Goal: Navigation & Orientation: Find specific page/section

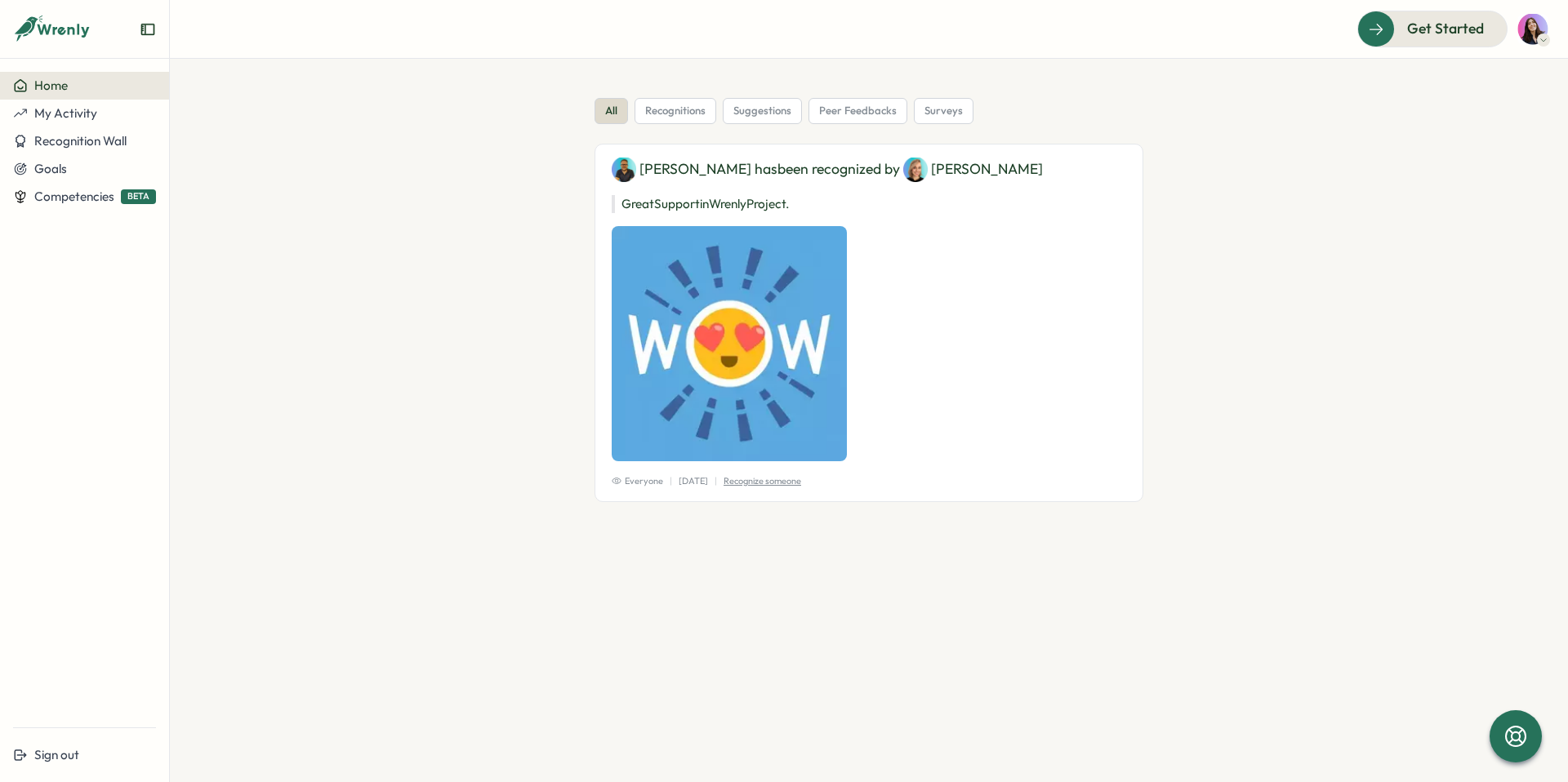
click at [1549, 35] on header "Get Started" at bounding box center [868, 29] width 1398 height 59
click at [1544, 38] on icon at bounding box center [1543, 40] width 8 height 13
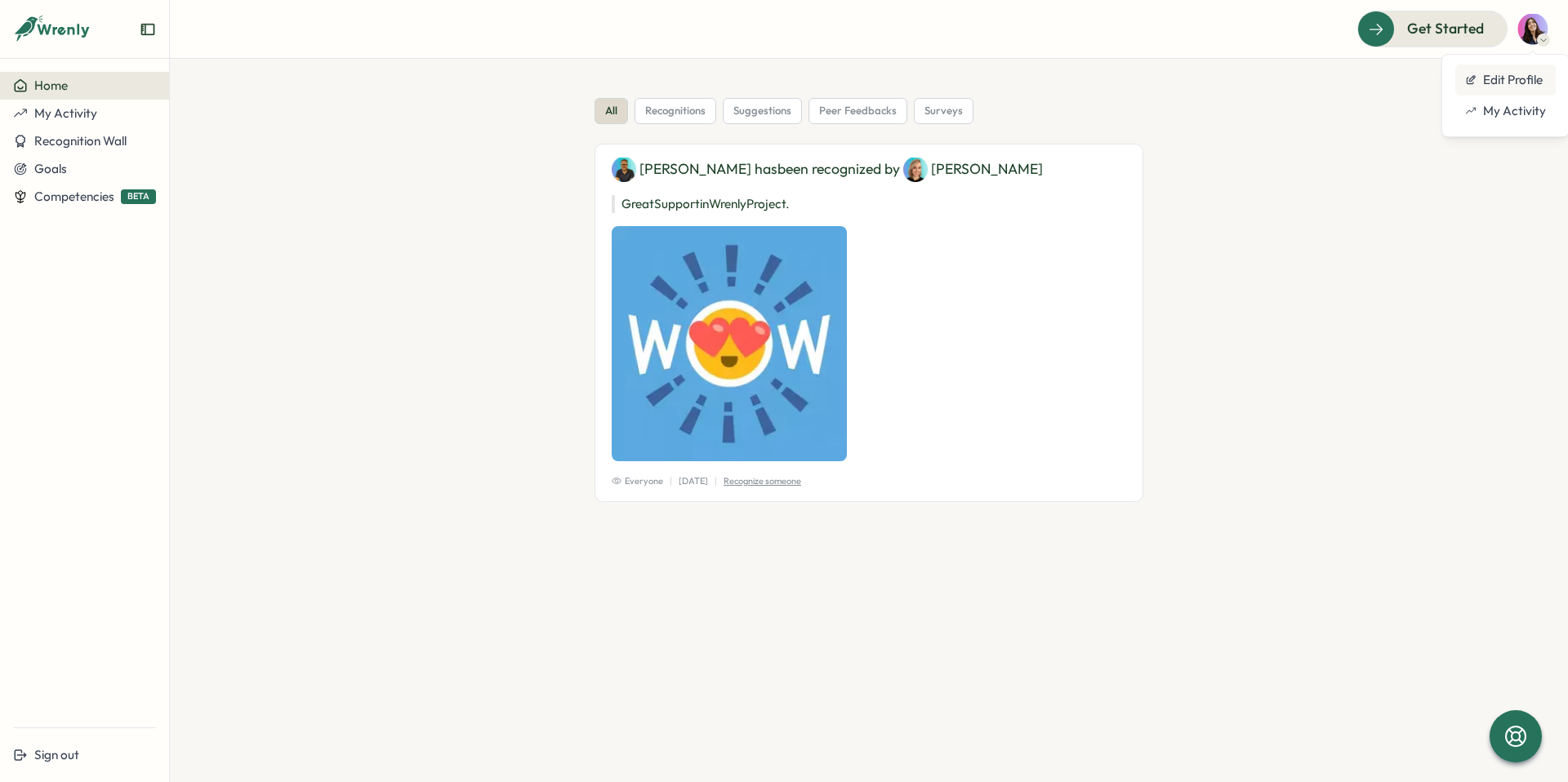
click at [1539, 73] on div "Edit Profile" at bounding box center [1506, 80] width 81 height 18
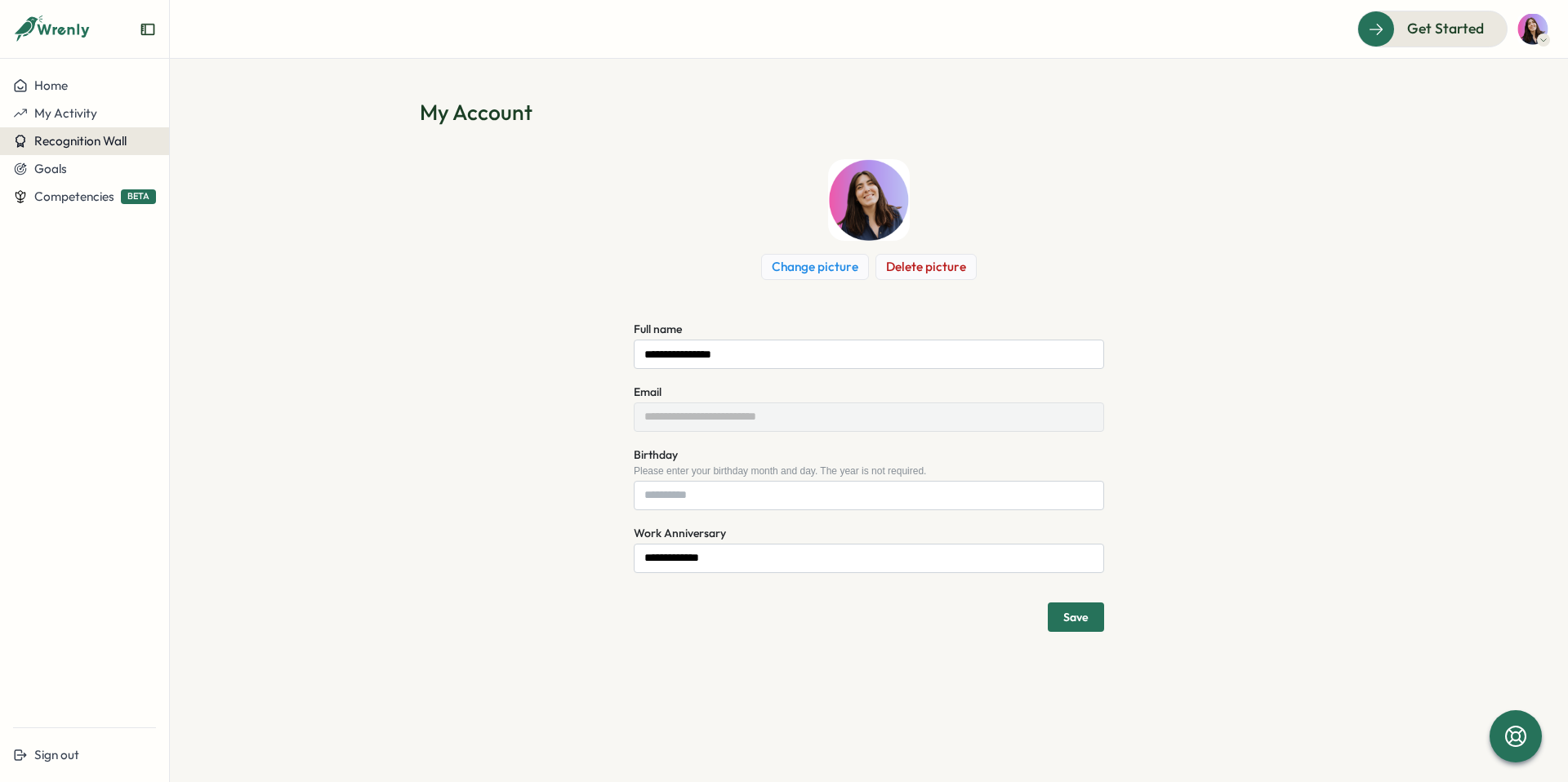
click at [106, 142] on span "Recognition Wall" at bounding box center [80, 141] width 93 height 16
